Goal: Navigation & Orientation: Find specific page/section

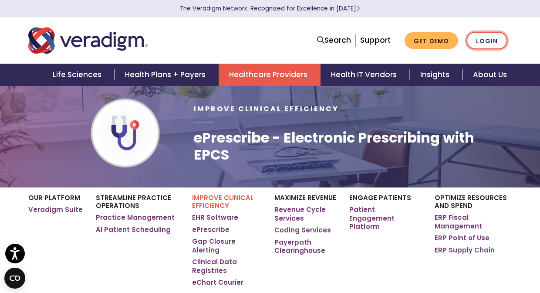
scroll to position [8, 0]
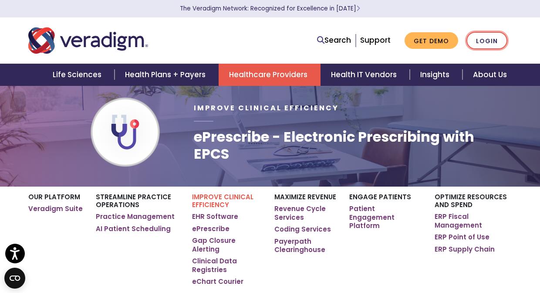
click at [478, 38] on link "Login" at bounding box center [487, 41] width 41 height 18
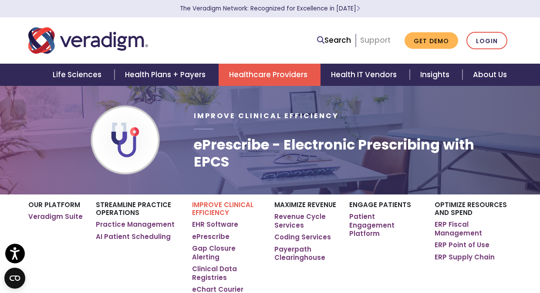
click at [377, 38] on link "Support" at bounding box center [375, 40] width 31 height 10
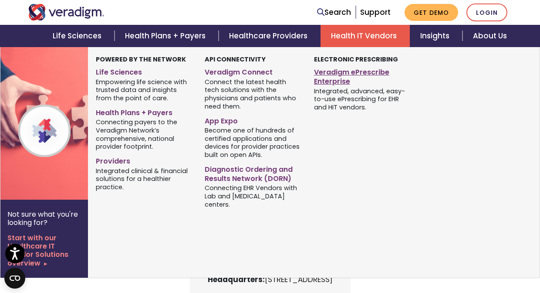
scroll to position [251, 0]
click at [328, 72] on link "Veradigm ePrescribe Enterprise" at bounding box center [362, 75] width 96 height 22
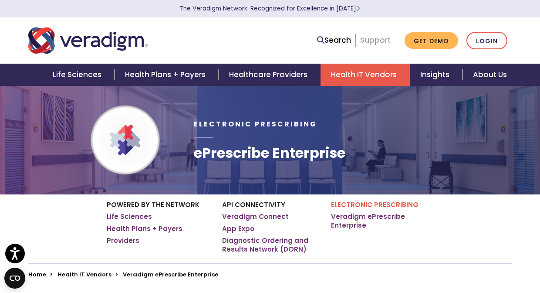
click at [375, 41] on link "Support" at bounding box center [375, 40] width 31 height 10
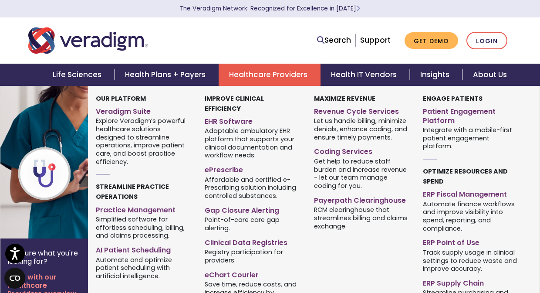
click at [281, 74] on link "Healthcare Providers" at bounding box center [270, 75] width 102 height 22
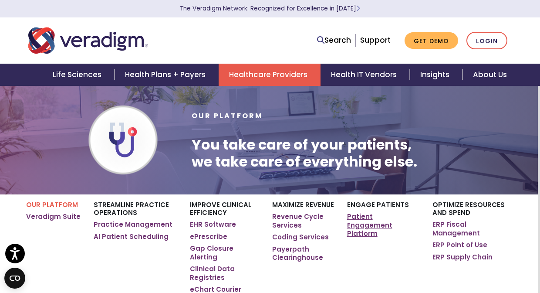
scroll to position [0, 2]
click at [482, 37] on link "Login" at bounding box center [487, 41] width 41 height 18
